Goal: Task Accomplishment & Management: Manage account settings

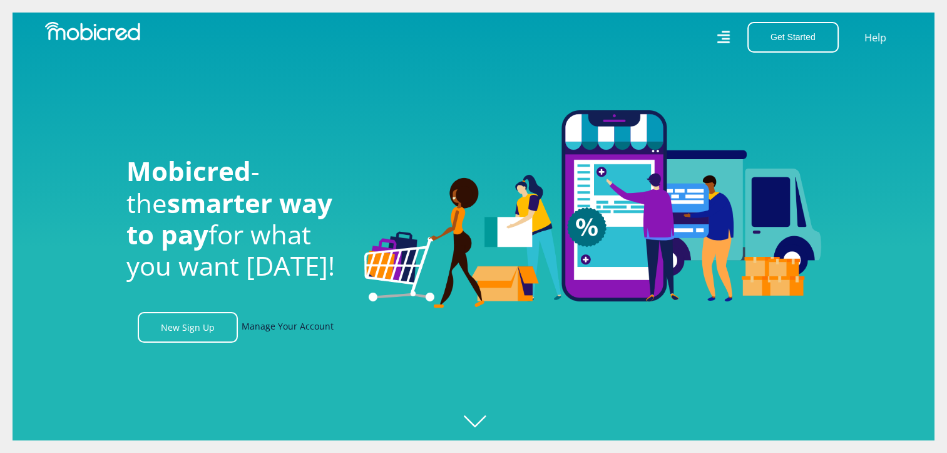
drag, startPoint x: 0, startPoint y: 0, endPoint x: 260, endPoint y: 331, distance: 420.8
click at [260, 331] on link "Manage Your Account" at bounding box center [288, 327] width 92 height 31
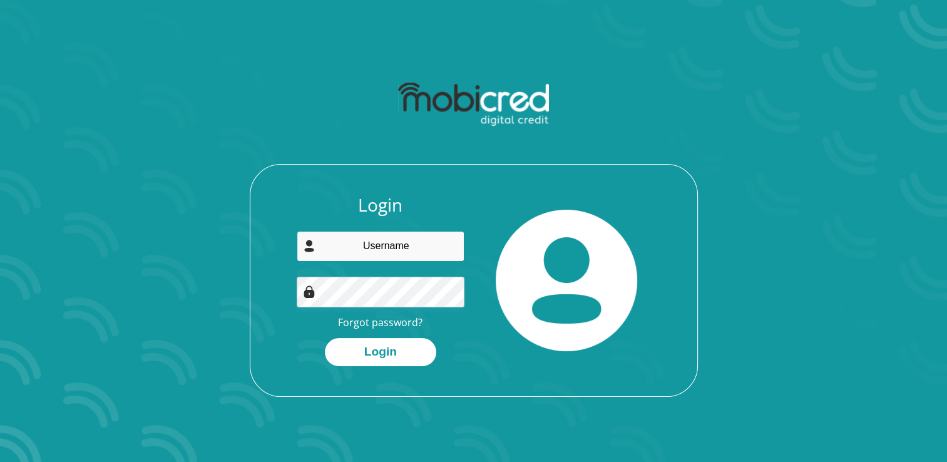
click at [399, 255] on input "email" at bounding box center [381, 246] width 168 height 31
type input "russelljohnmatthew@gmail.com"
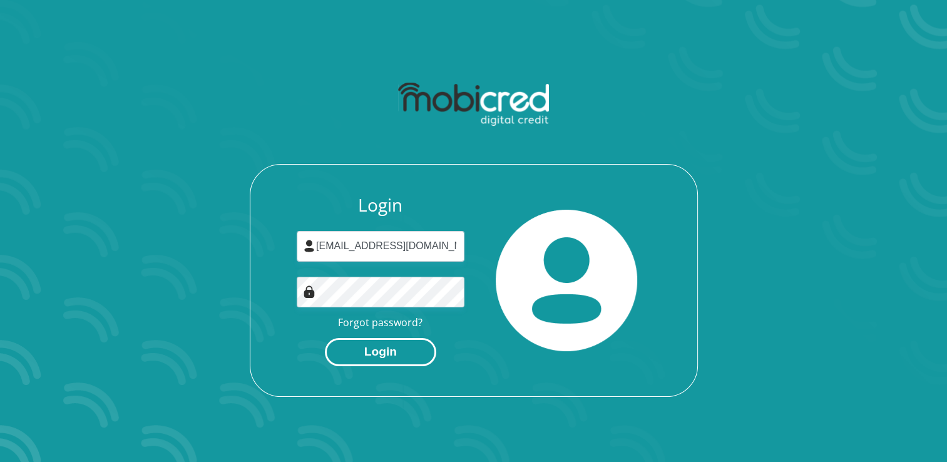
click at [381, 349] on button "Login" at bounding box center [380, 352] width 111 height 28
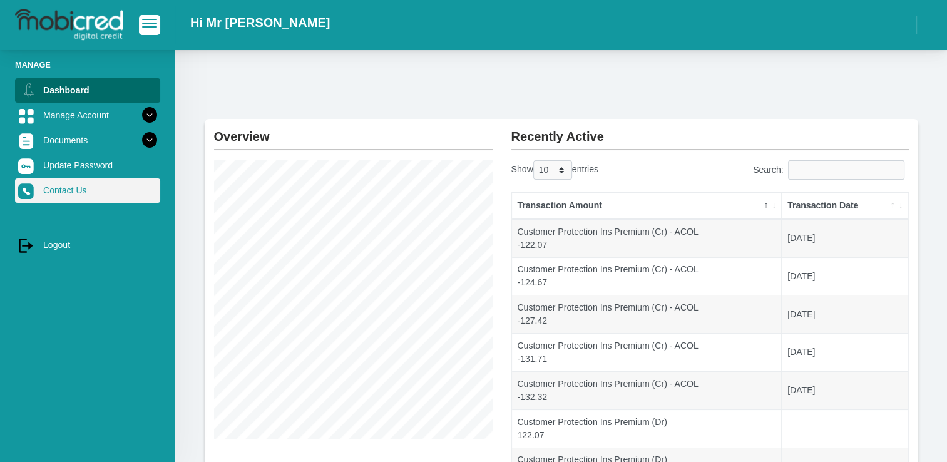
click at [90, 190] on link "Contact Us" at bounding box center [87, 190] width 145 height 24
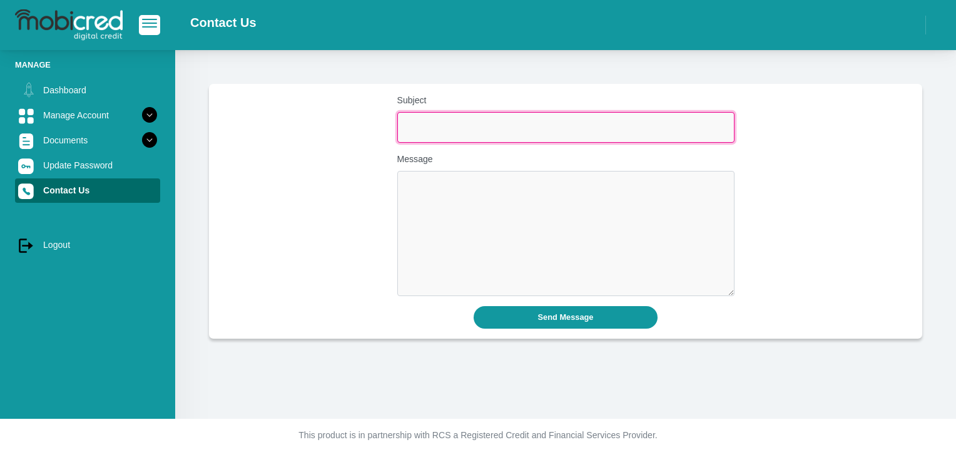
click at [458, 126] on input "Subject" at bounding box center [565, 127] width 337 height 31
type input "Limit increase"
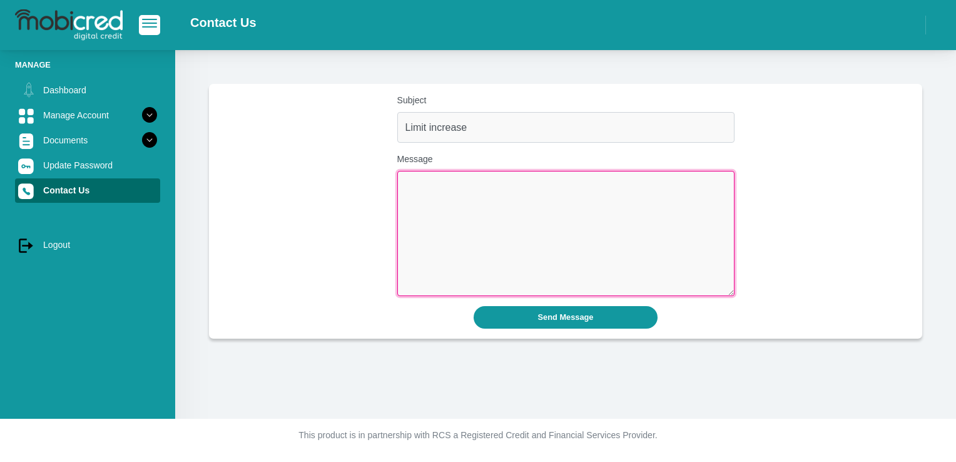
click at [459, 192] on textarea "Message" at bounding box center [565, 233] width 337 height 125
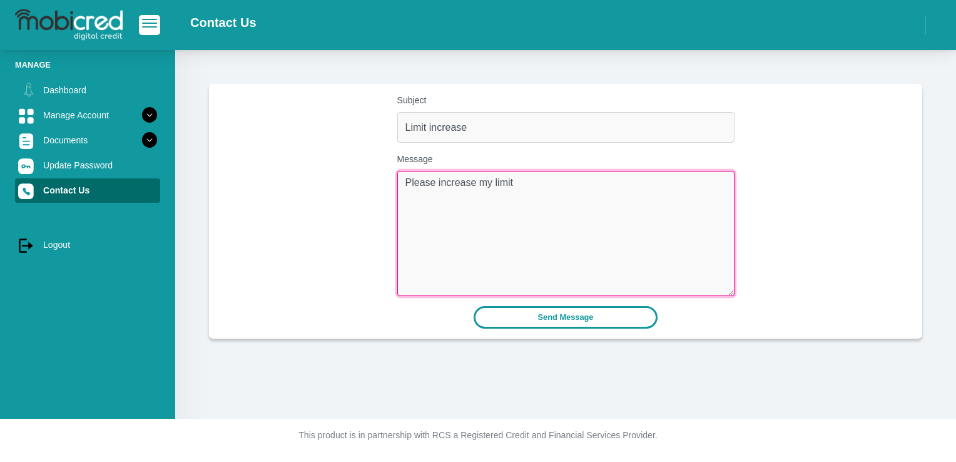
type textarea "Please increase my limit"
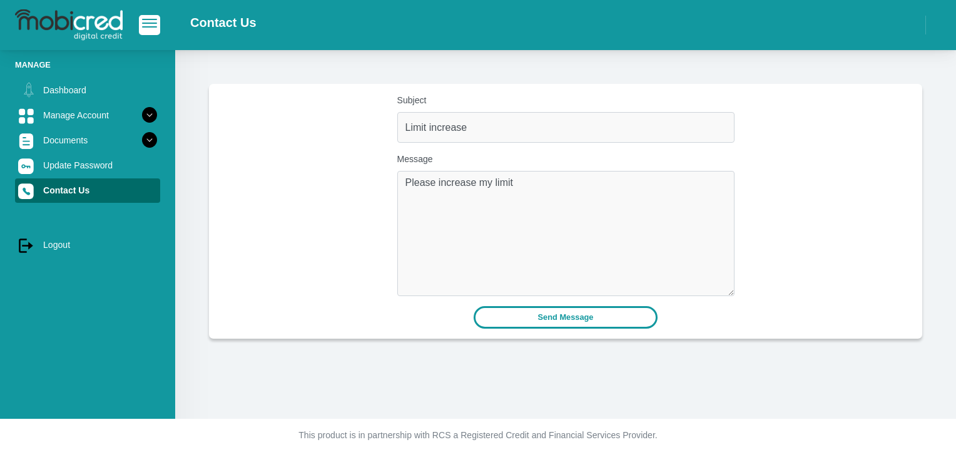
click at [587, 314] on button "Send Message" at bounding box center [566, 317] width 185 height 22
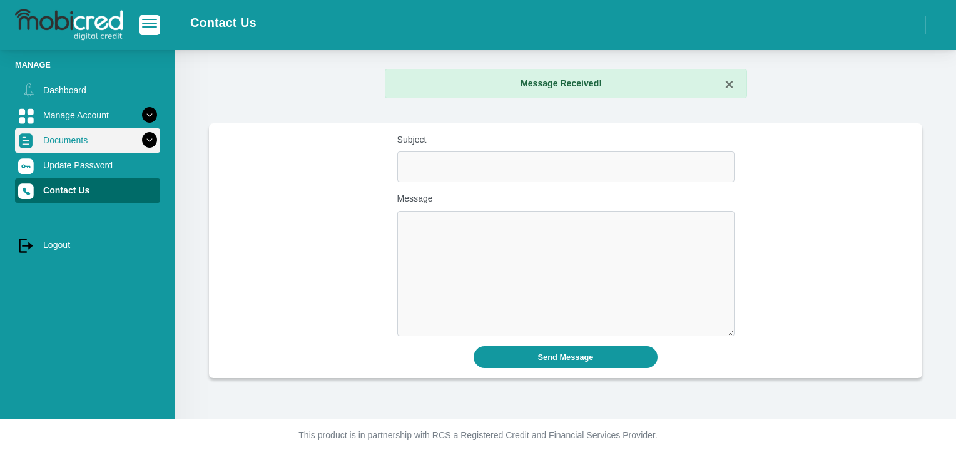
click at [74, 140] on link "Documents" at bounding box center [87, 140] width 145 height 24
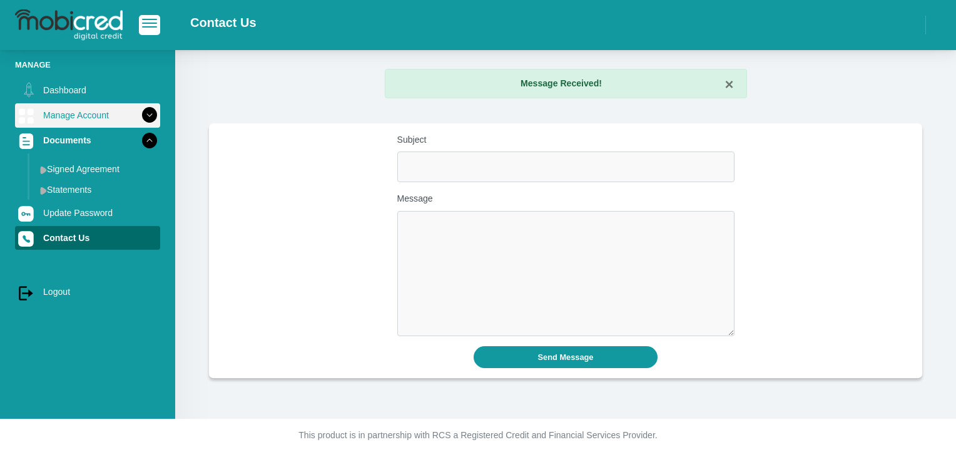
click at [74, 115] on link "Manage Account" at bounding box center [87, 115] width 145 height 24
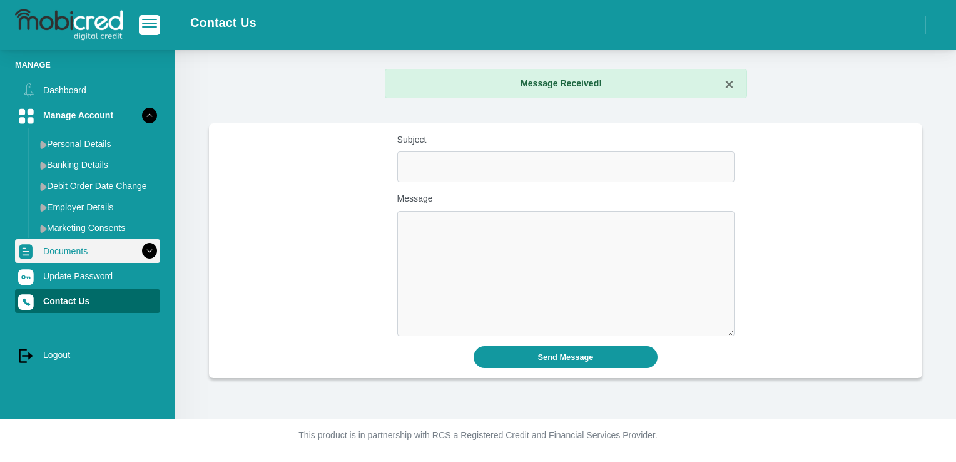
click at [140, 252] on icon at bounding box center [149, 250] width 21 height 21
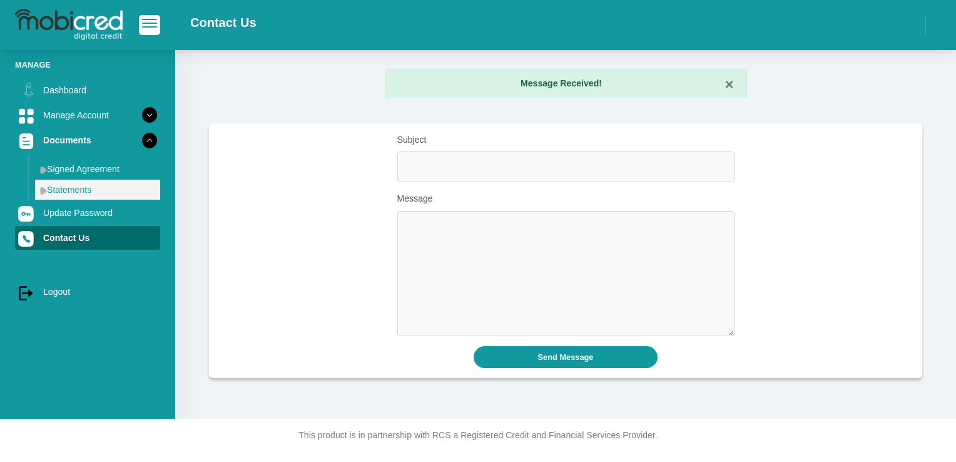
click at [103, 186] on link "Statements" at bounding box center [97, 190] width 125 height 20
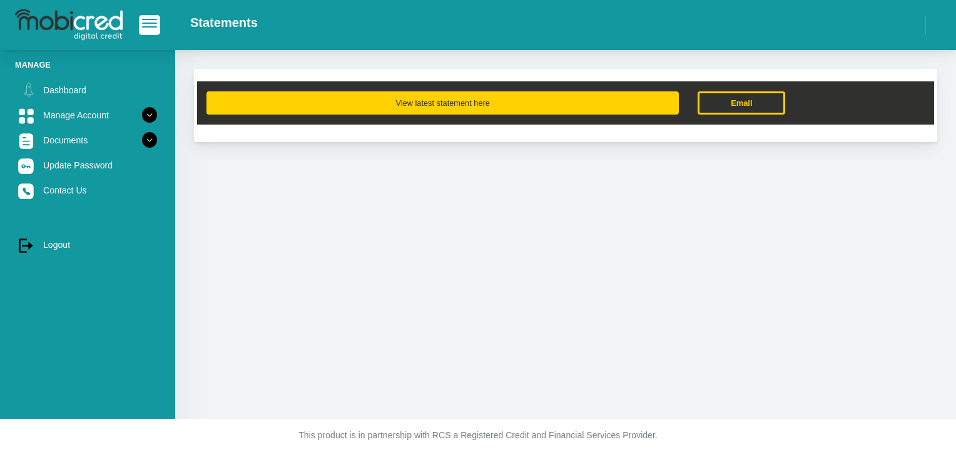
click at [546, 103] on button "View latest statement here" at bounding box center [443, 102] width 473 height 23
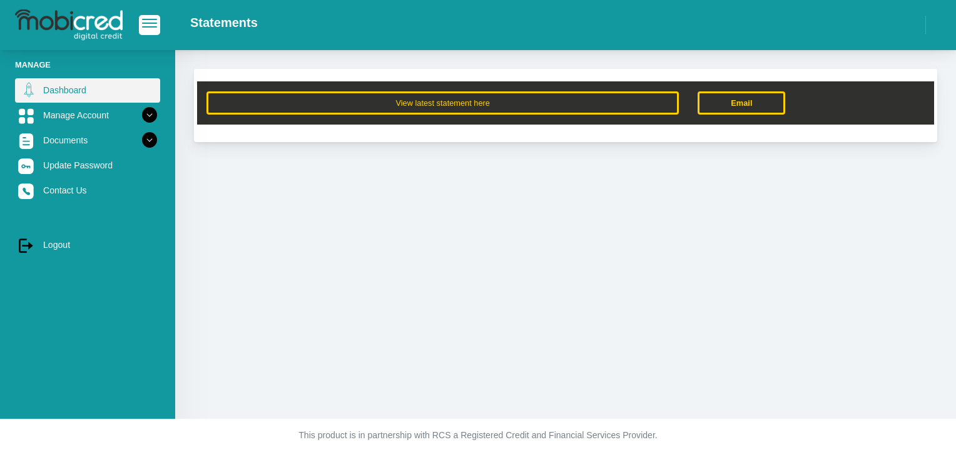
click at [68, 96] on link "Dashboard" at bounding box center [87, 90] width 145 height 24
click at [70, 91] on link "Dashboard" at bounding box center [87, 90] width 145 height 24
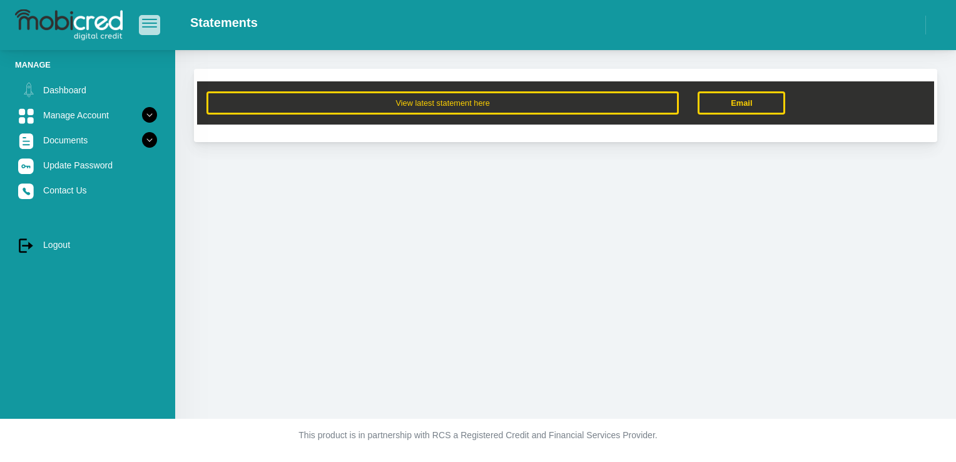
click at [153, 20] on span "button" at bounding box center [149, 19] width 15 height 1
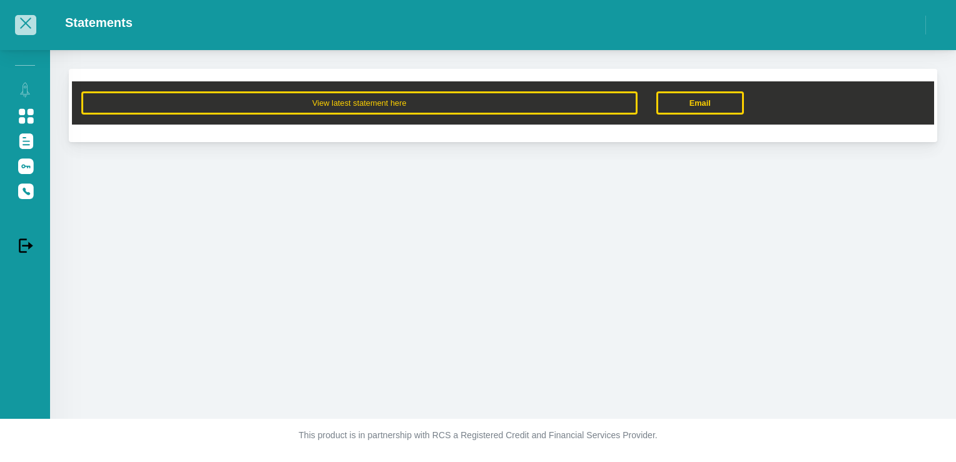
click at [29, 23] on span "button" at bounding box center [25, 23] width 15 height 9
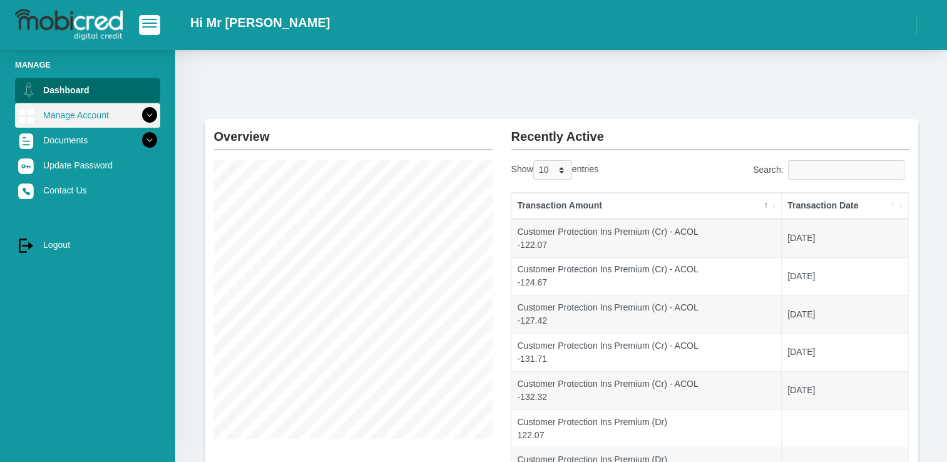
click at [104, 113] on link "Manage Account" at bounding box center [87, 115] width 145 height 24
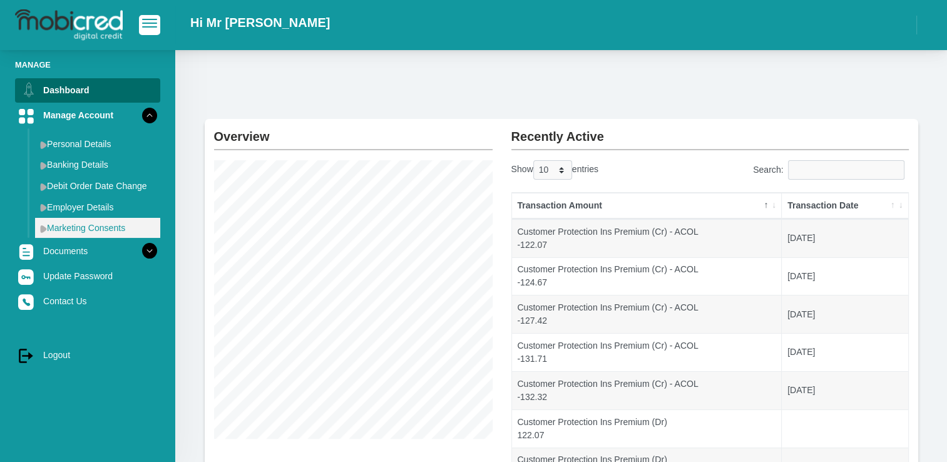
click at [89, 227] on link "Marketing Consents" at bounding box center [97, 228] width 125 height 20
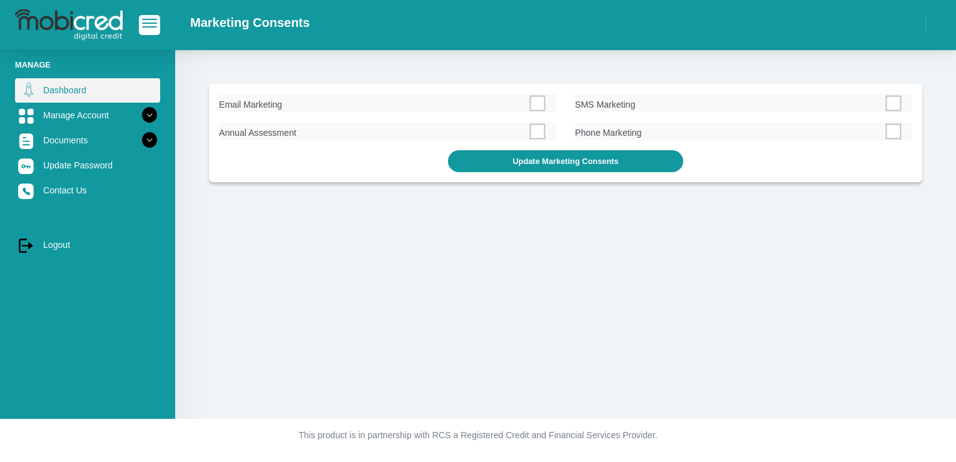
click at [64, 85] on link "Dashboard" at bounding box center [87, 90] width 145 height 24
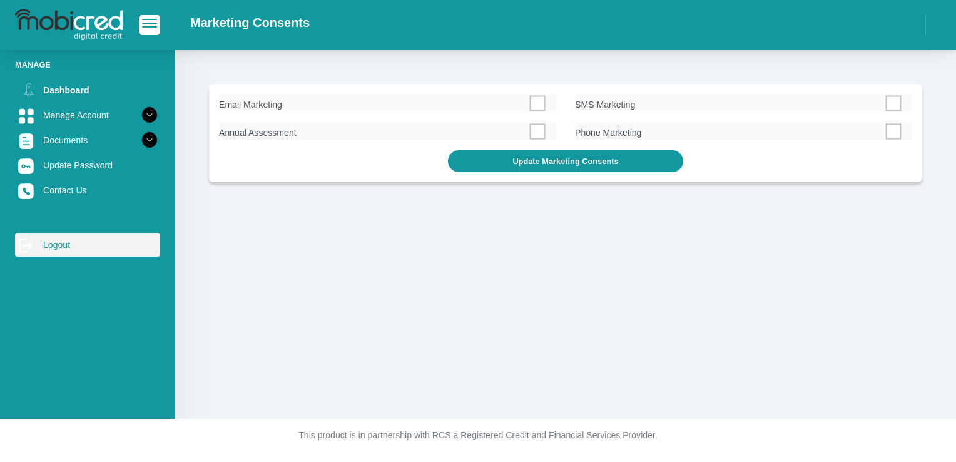
click at [54, 248] on link "log out Logout" at bounding box center [87, 245] width 145 height 24
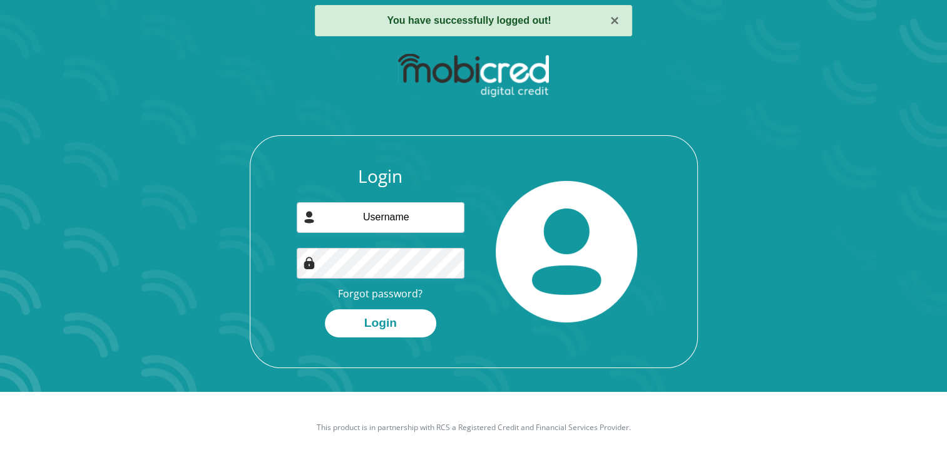
scroll to position [71, 0]
